Goal: Navigation & Orientation: Find specific page/section

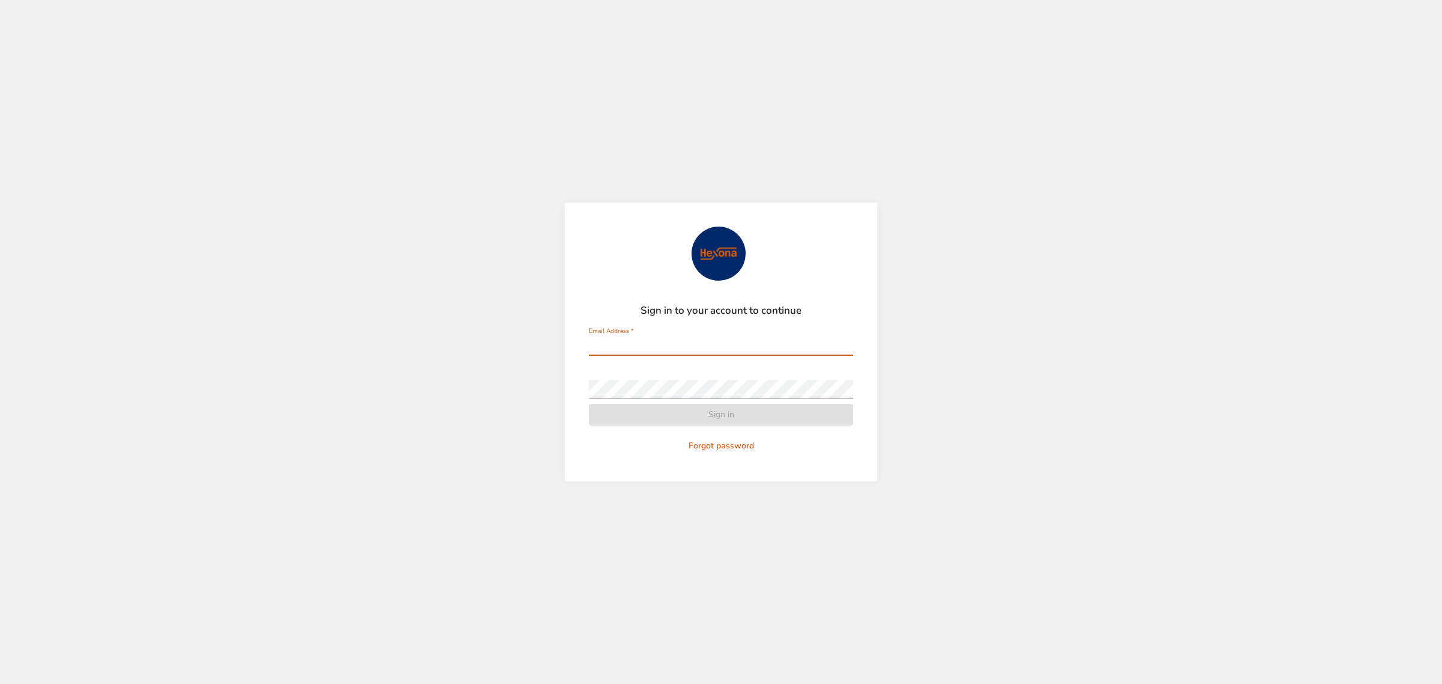
type input "**********"
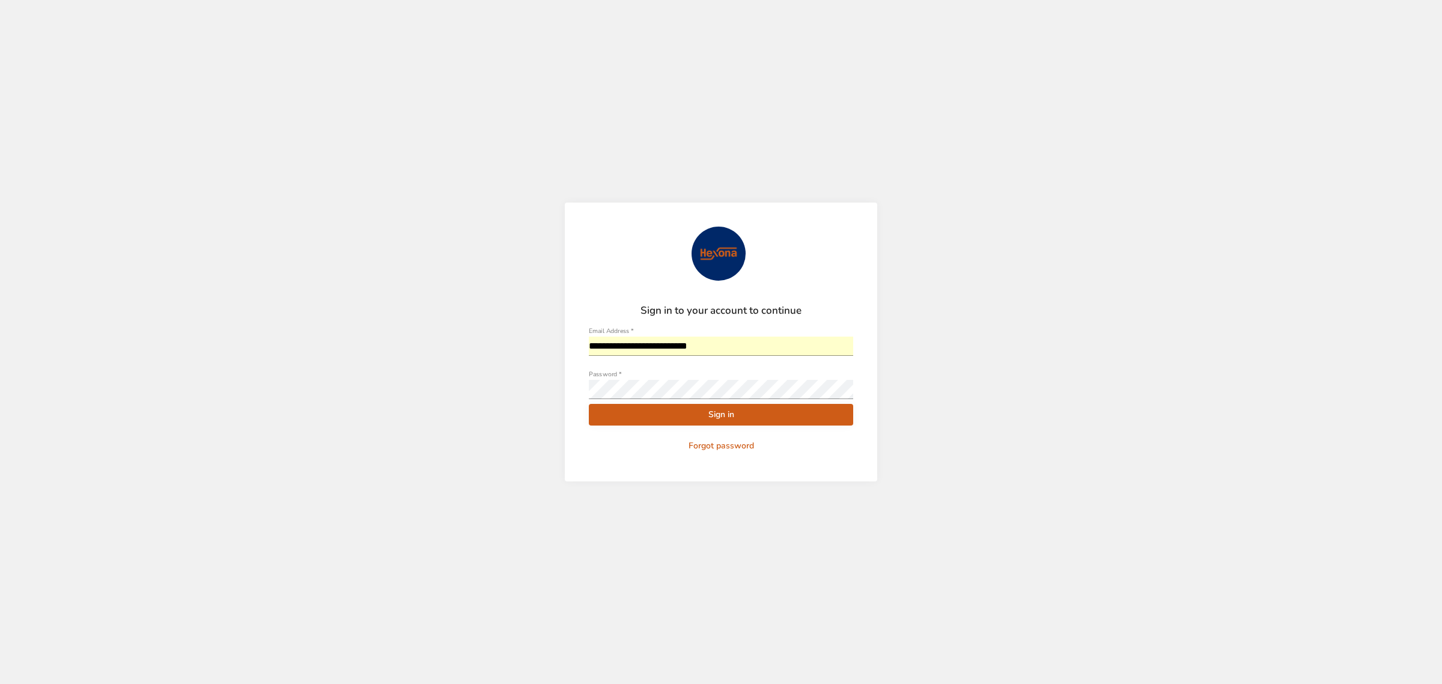
click at [719, 421] on span "Sign in" at bounding box center [720, 414] width 245 height 15
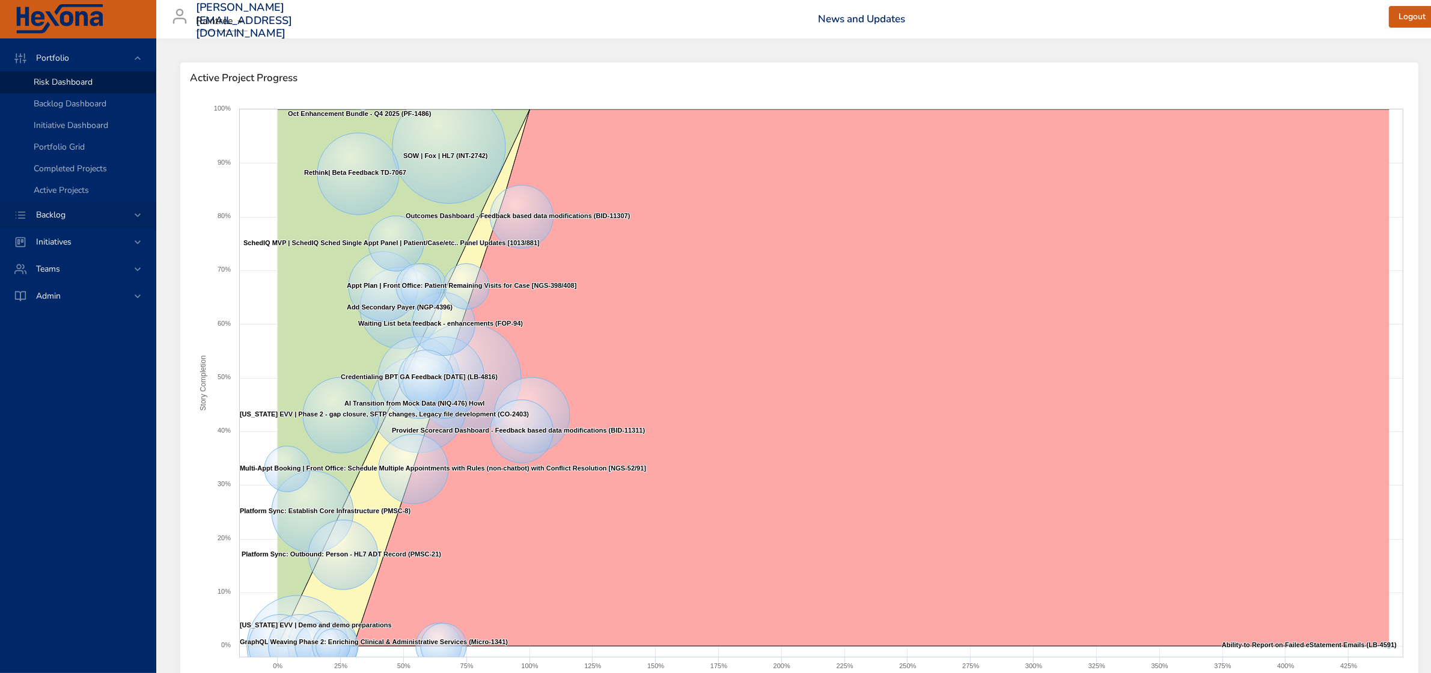
click at [71, 214] on span "Backlog" at bounding box center [50, 214] width 49 height 11
click at [67, 156] on span "Initiatives" at bounding box center [53, 155] width 55 height 11
click at [67, 156] on span "Milestone Details" at bounding box center [66, 157] width 65 height 11
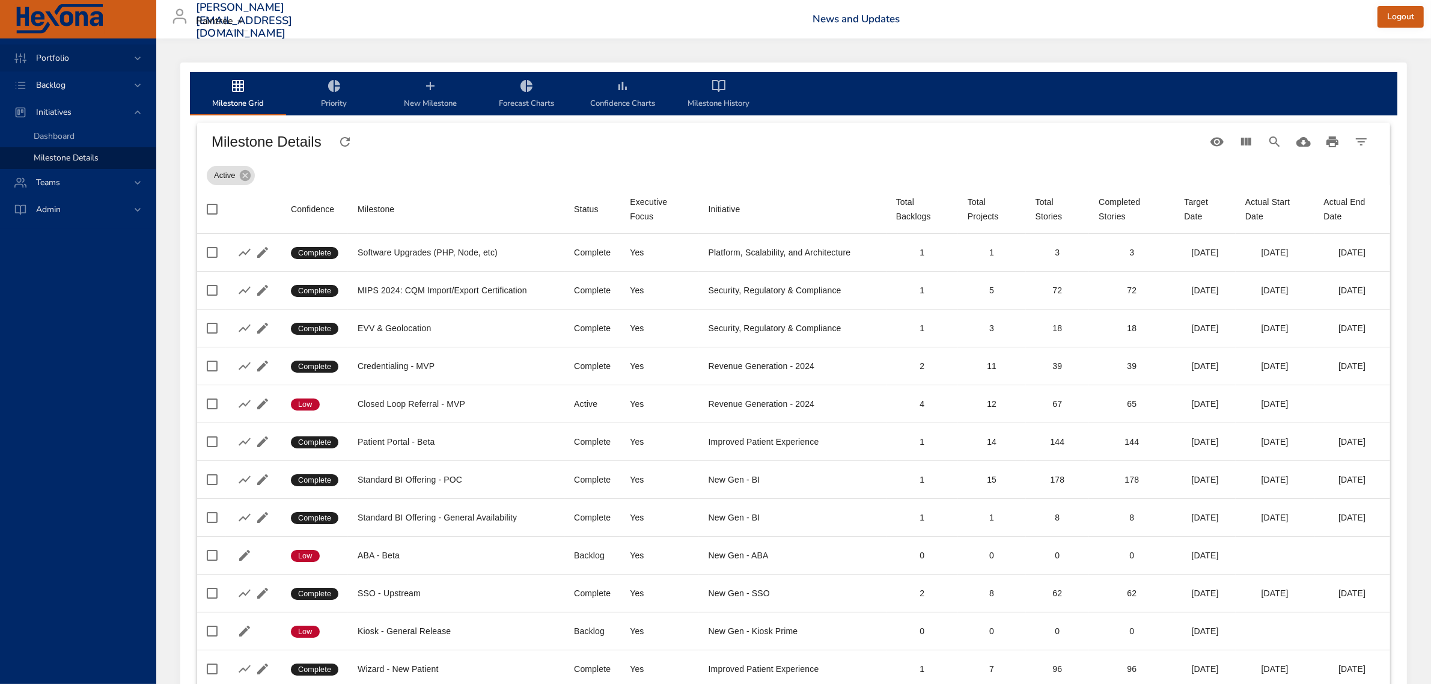
click at [80, 55] on div "Portfolio" at bounding box center [78, 58] width 105 height 13
click at [52, 141] on span "Portfolio Grid" at bounding box center [59, 146] width 51 height 11
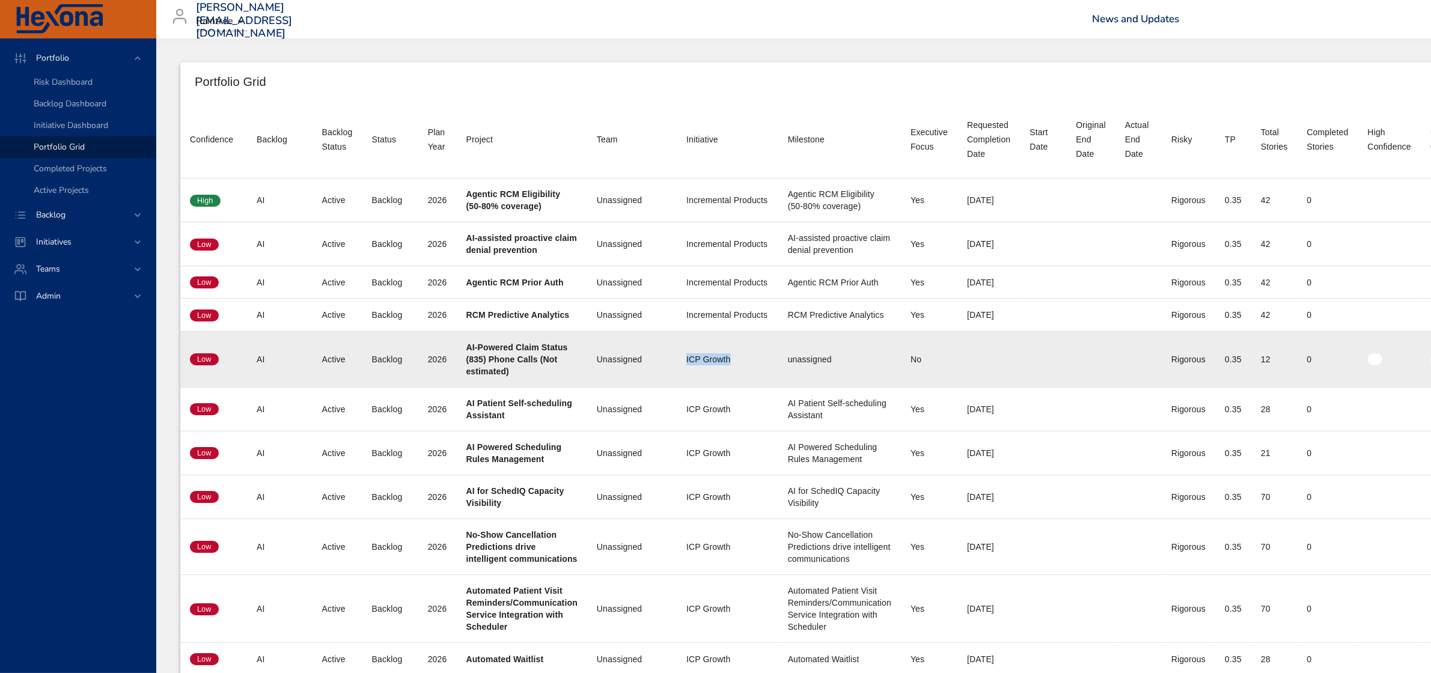
drag, startPoint x: 656, startPoint y: 361, endPoint x: 707, endPoint y: 358, distance: 51.1
click at [707, 358] on td "Initiative ICP Growth" at bounding box center [728, 359] width 102 height 56
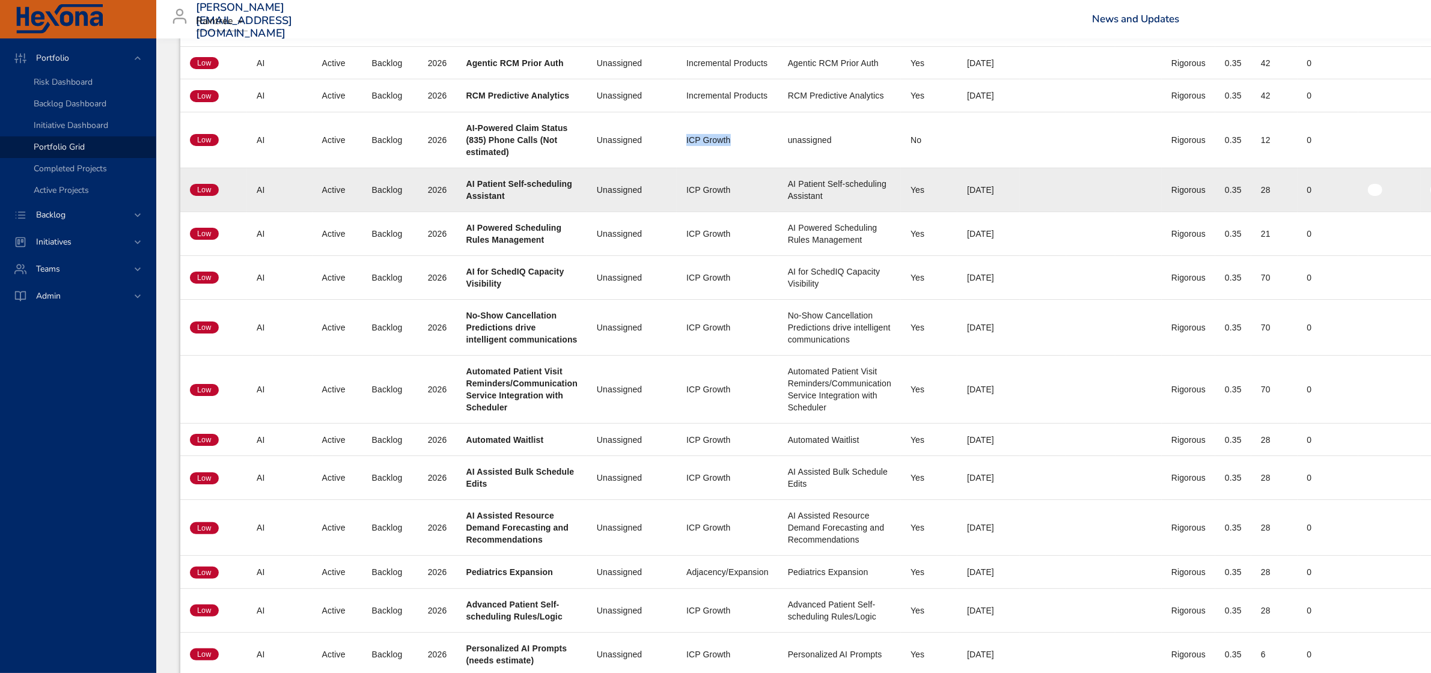
scroll to position [300, 0]
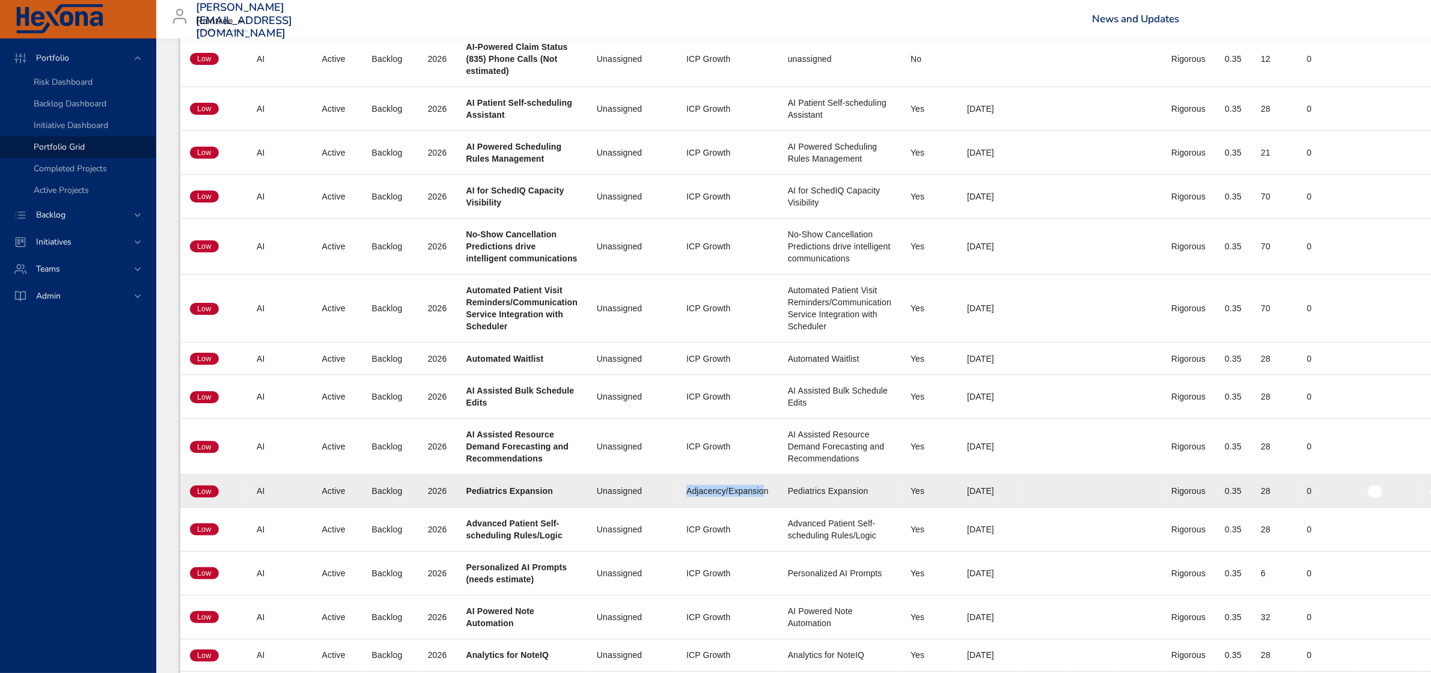
drag, startPoint x: 658, startPoint y: 496, endPoint x: 734, endPoint y: 494, distance: 75.7
click at [734, 494] on div "Adjacency/Expansion" at bounding box center [727, 491] width 82 height 12
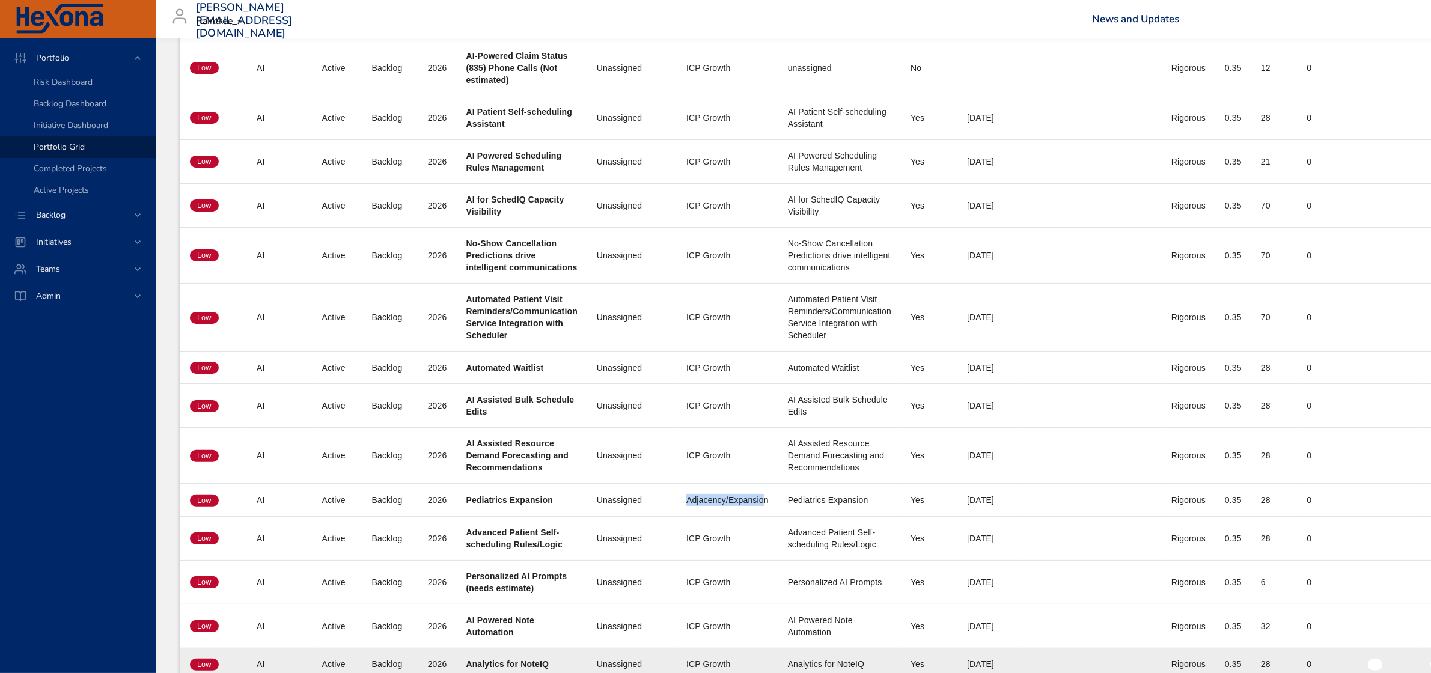
scroll to position [0, 0]
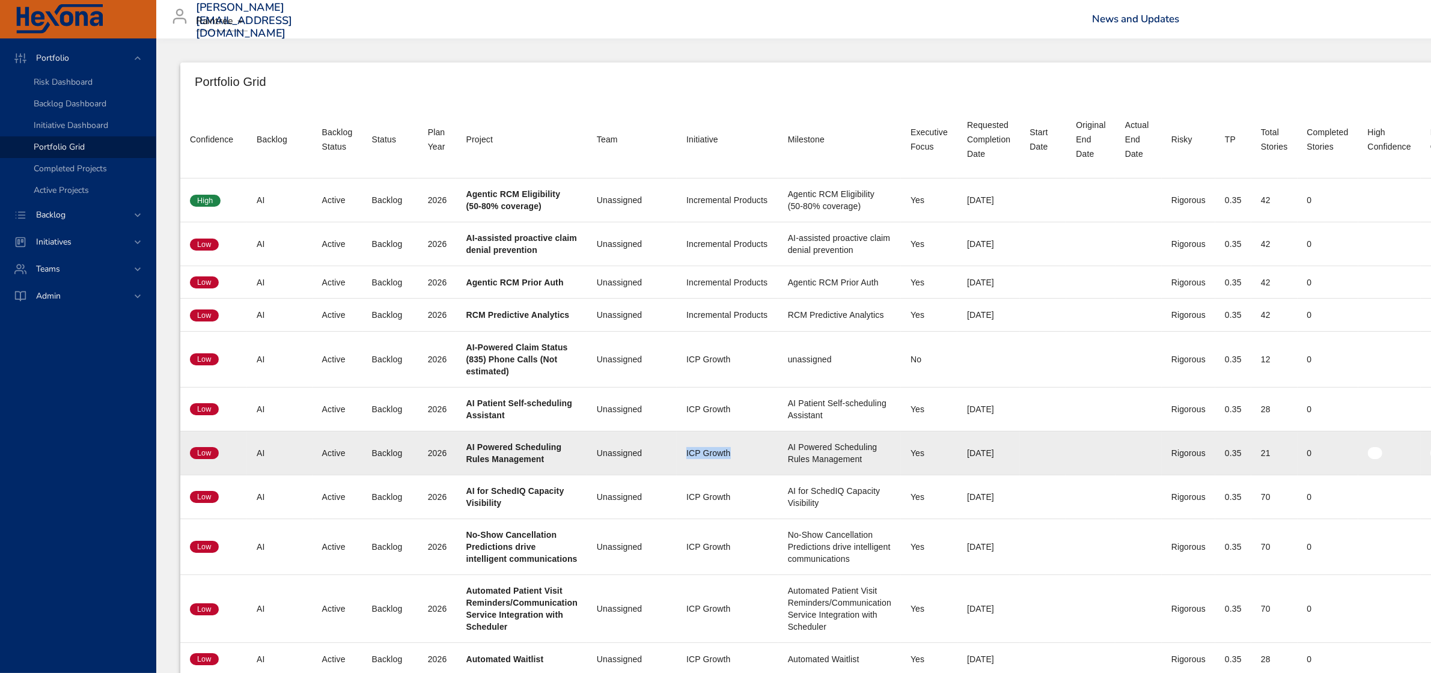
drag, startPoint x: 657, startPoint y: 451, endPoint x: 707, endPoint y: 445, distance: 50.3
click at [707, 445] on td "Initiative ICP Growth" at bounding box center [728, 453] width 102 height 44
click at [690, 455] on div "ICP Growth" at bounding box center [727, 453] width 82 height 12
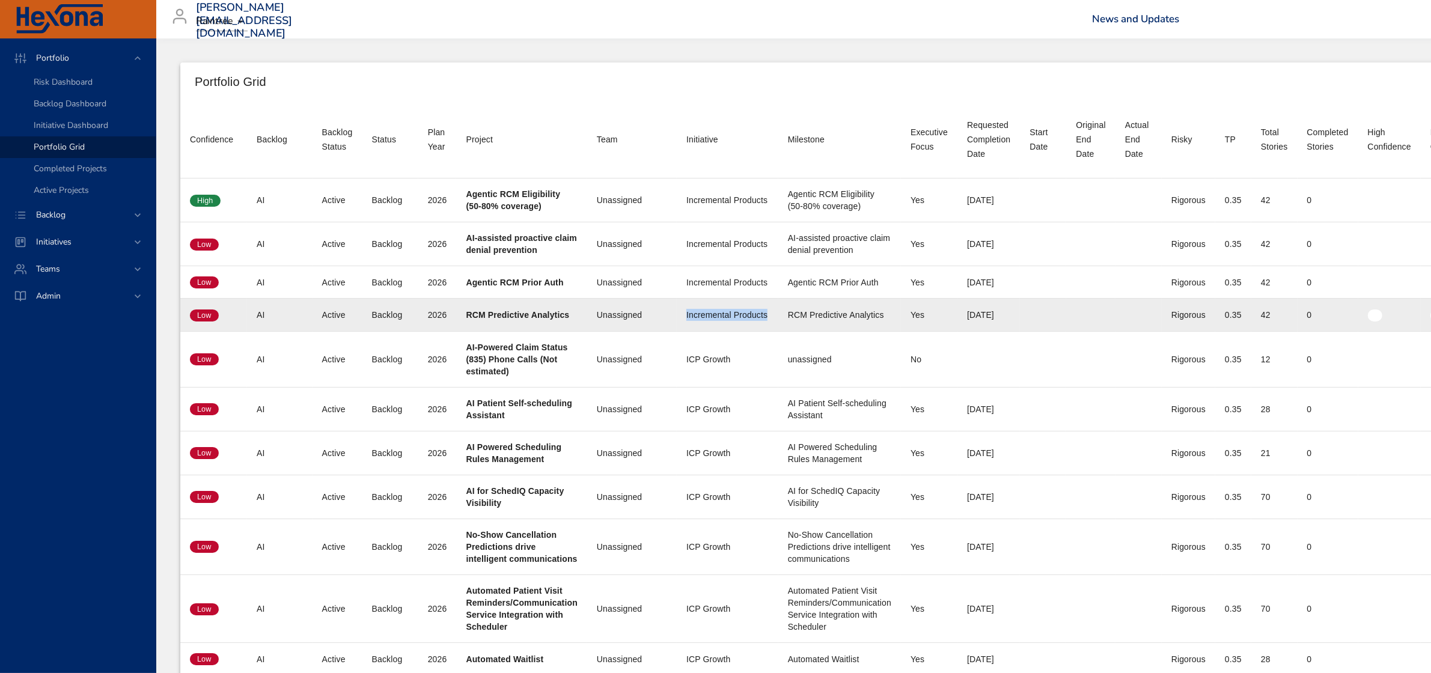
drag, startPoint x: 653, startPoint y: 313, endPoint x: 746, endPoint y: 317, distance: 93.2
click at [746, 317] on td "Initiative Incremental Products" at bounding box center [728, 315] width 102 height 32
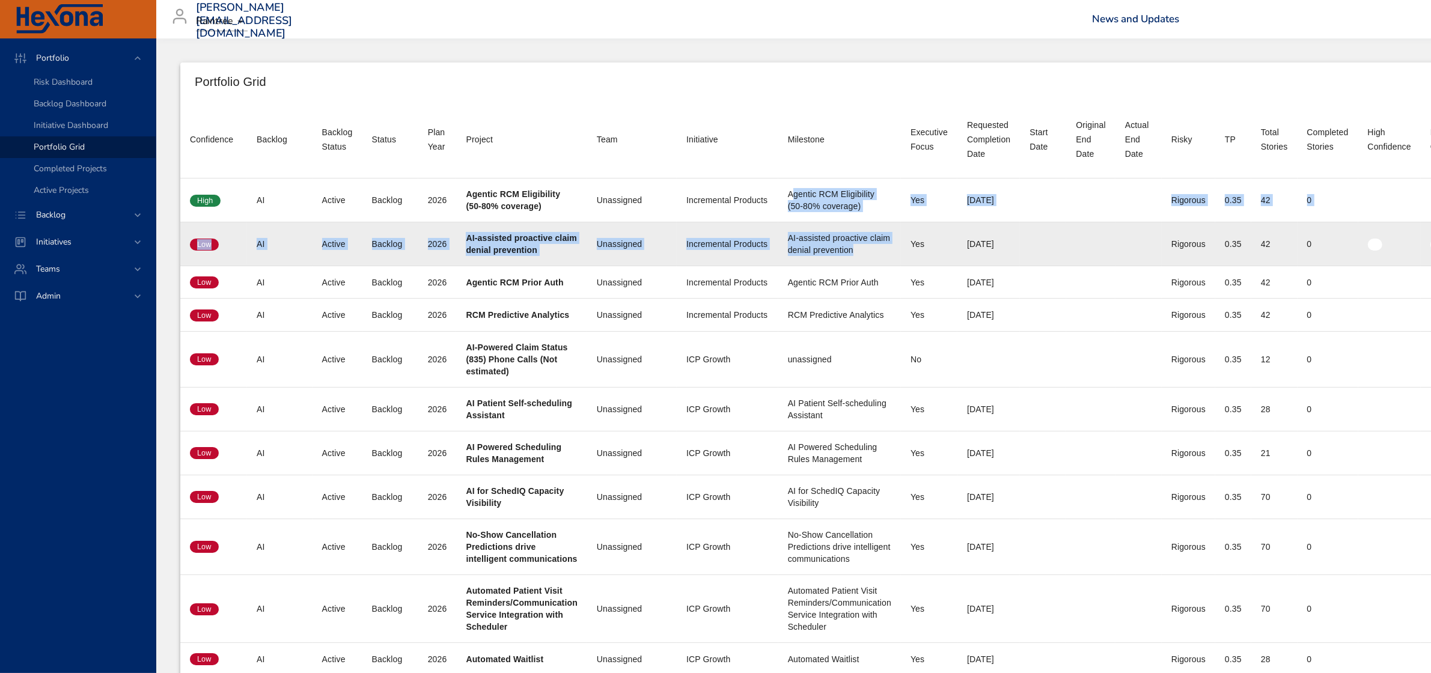
drag, startPoint x: 762, startPoint y: 193, endPoint x: 830, endPoint y: 247, distance: 86.9
click at [830, 248] on div "AI-assisted proactive claim denial prevention" at bounding box center [839, 244] width 103 height 24
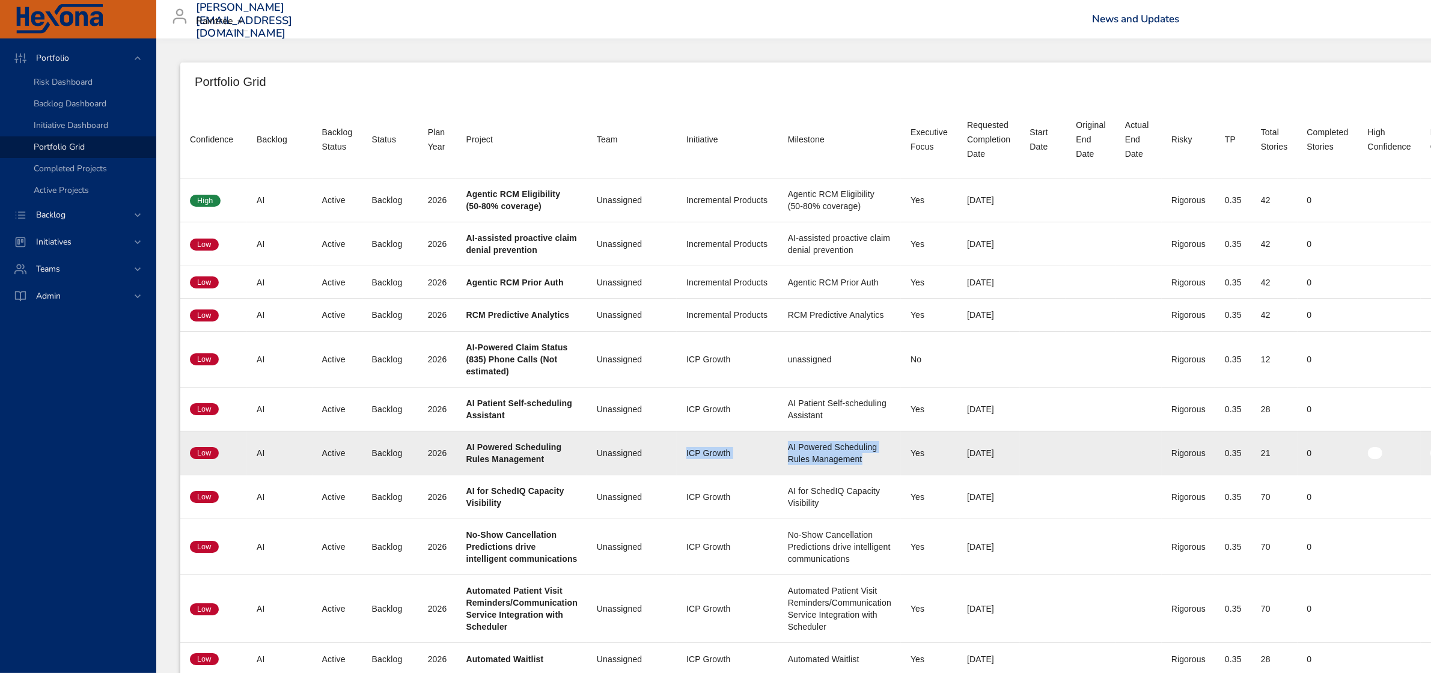
drag, startPoint x: 654, startPoint y: 454, endPoint x: 860, endPoint y: 461, distance: 206.2
click at [860, 461] on tr "Confidence Low Backlog AI Backlog Status Active Status Backlog Plan Year 2026 P…" at bounding box center [1073, 453] width 1786 height 44
